Goal: Task Accomplishment & Management: Manage account settings

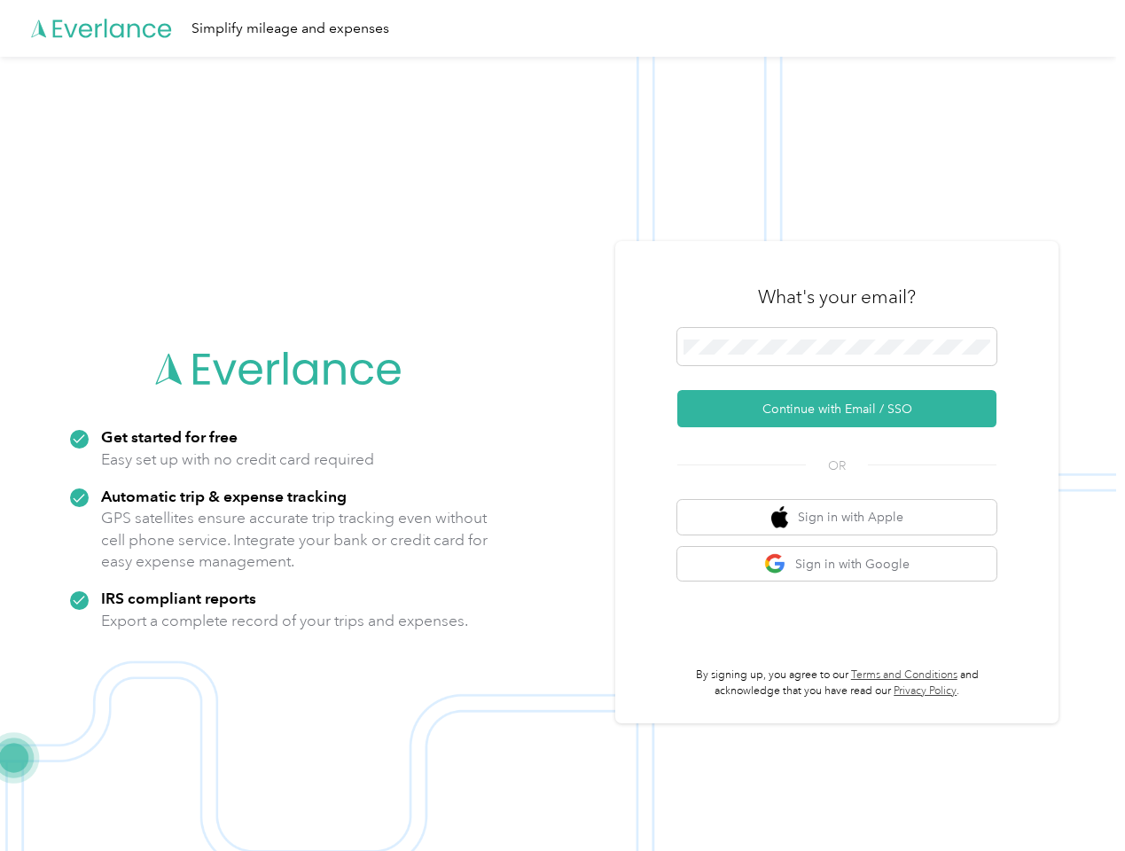
click at [562, 426] on img at bounding box center [558, 482] width 1116 height 851
click at [562, 28] on div "Simplify mileage and expenses" at bounding box center [558, 28] width 1116 height 57
click at [844, 409] on button "Continue with Email / SSO" at bounding box center [836, 408] width 319 height 37
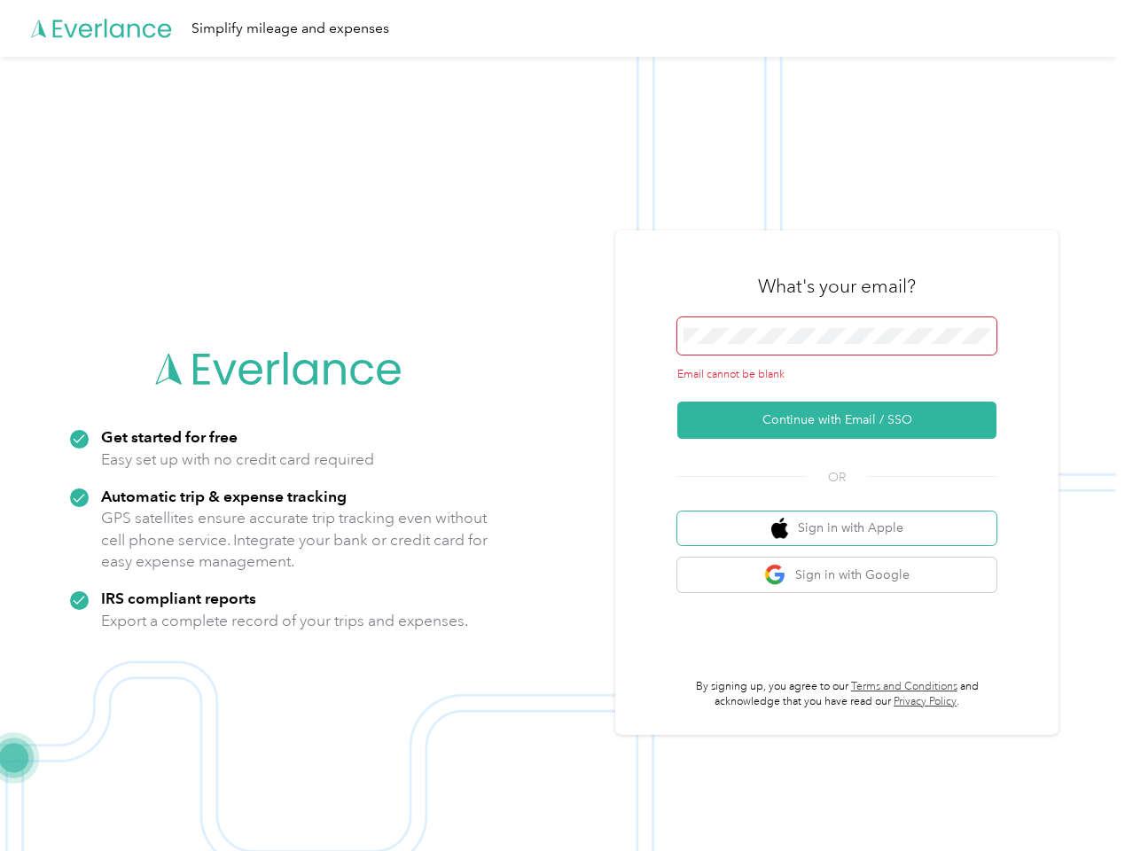
click at [844, 517] on button "Sign in with Apple" at bounding box center [836, 529] width 319 height 35
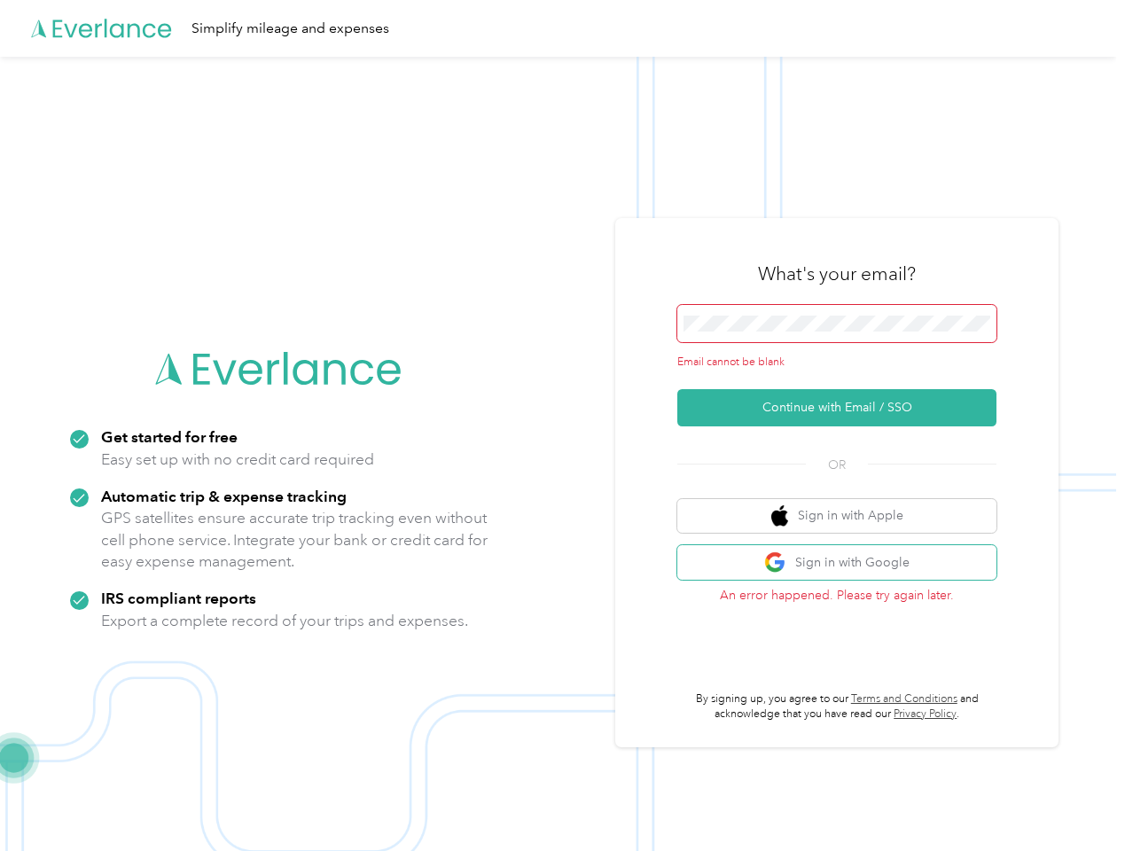
click at [844, 564] on button "Sign in with Google" at bounding box center [836, 562] width 319 height 35
